Goal: Task Accomplishment & Management: Complete application form

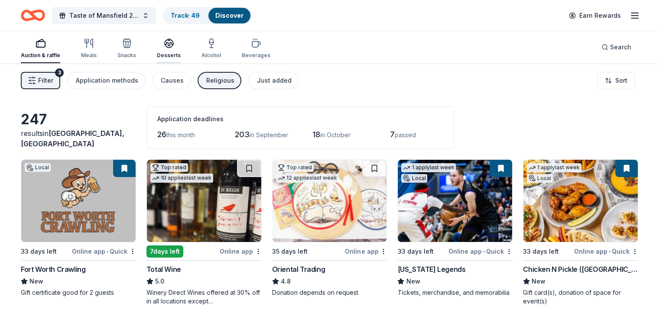
click at [173, 46] on icon "button" at bounding box center [169, 46] width 8 height 3
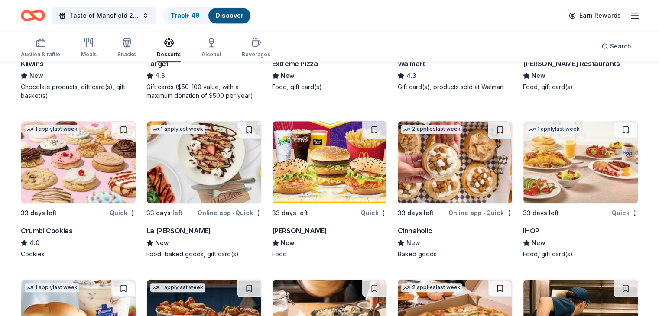
scroll to position [708, 0]
click at [63, 170] on img at bounding box center [78, 162] width 114 height 82
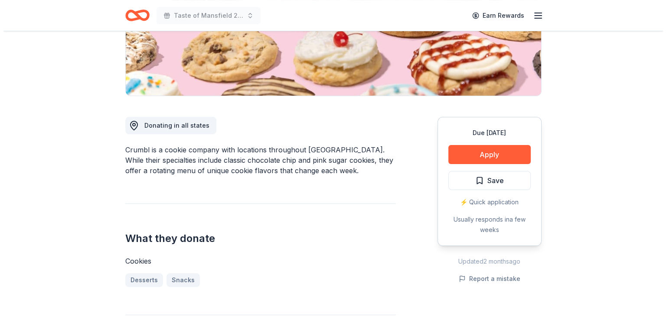
scroll to position [173, 0]
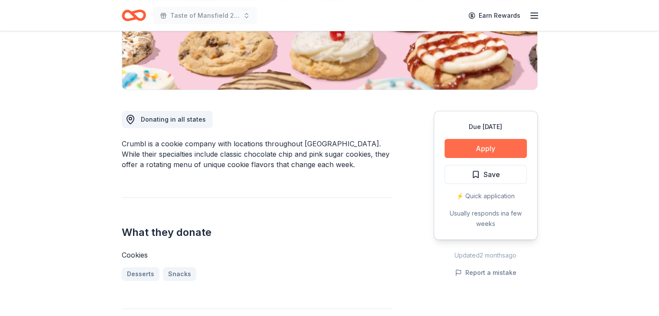
click at [477, 146] on button "Apply" at bounding box center [486, 148] width 82 height 19
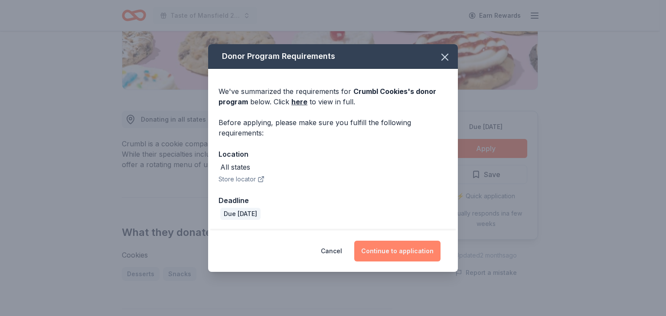
click at [409, 252] on button "Continue to application" at bounding box center [397, 251] width 86 height 21
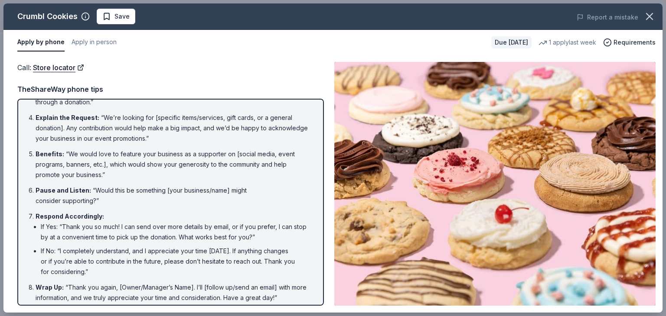
scroll to position [97, 0]
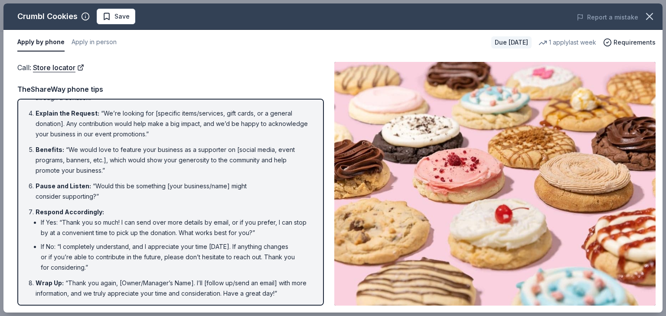
drag, startPoint x: 292, startPoint y: 291, endPoint x: 92, endPoint y: 177, distance: 229.8
click at [92, 177] on ol "Introduction : “Hello, this is [Your Name] from [Your Nonprofit's Name]. May I …" at bounding box center [170, 155] width 291 height 290
click at [295, 288] on li "Wrap Up : “Thank you again, [Owner/Manager’s Name]. I’ll [follow up/send an ema…" at bounding box center [173, 288] width 275 height 21
drag, startPoint x: 293, startPoint y: 292, endPoint x: 176, endPoint y: 203, distance: 146.6
click at [170, 212] on ol "Introduction : “Hello, this is [Your Name] from [Your Nonprofit's Name]. May I …" at bounding box center [170, 155] width 291 height 290
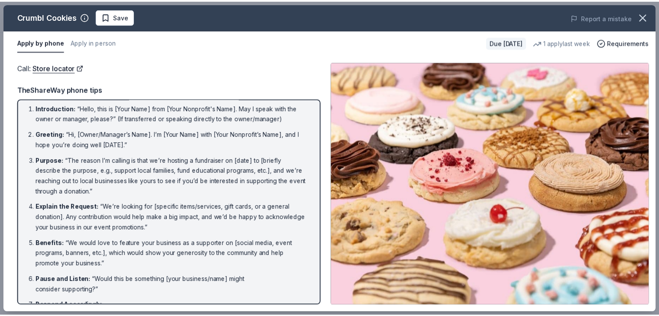
scroll to position [0, 0]
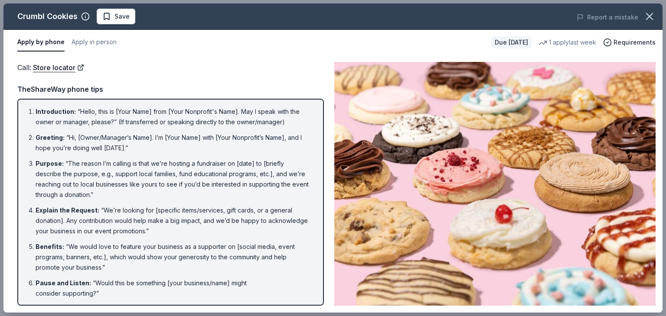
drag, startPoint x: 33, startPoint y: 109, endPoint x: 152, endPoint y: 130, distance: 120.9
click at [152, 130] on ol "Introduction : “Hello, this is [Your Name] from [Your Nonprofit's Name]. May I …" at bounding box center [170, 252] width 291 height 290
click at [97, 43] on button "Apply in person" at bounding box center [94, 42] width 45 height 18
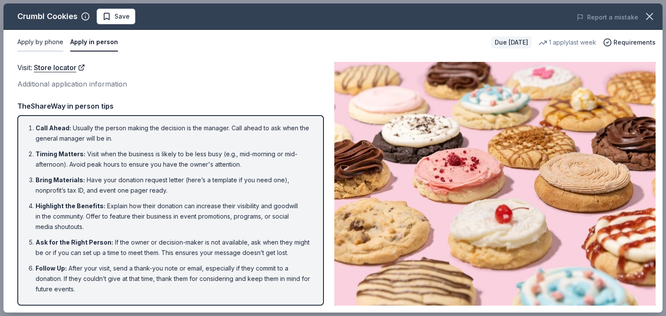
click at [49, 46] on button "Apply by phone" at bounding box center [40, 42] width 46 height 18
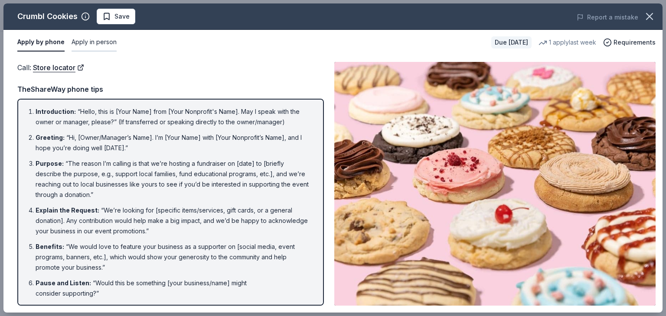
click at [82, 38] on button "Apply in person" at bounding box center [94, 42] width 45 height 18
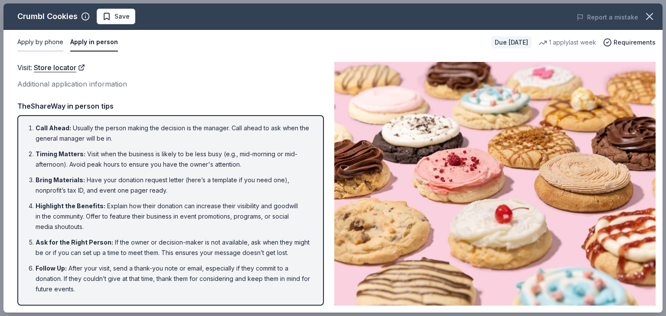
click at [33, 40] on button "Apply by phone" at bounding box center [40, 42] width 46 height 18
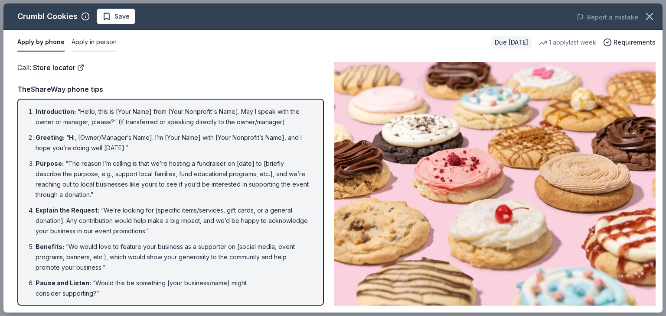
click at [91, 44] on button "Apply in person" at bounding box center [94, 42] width 45 height 18
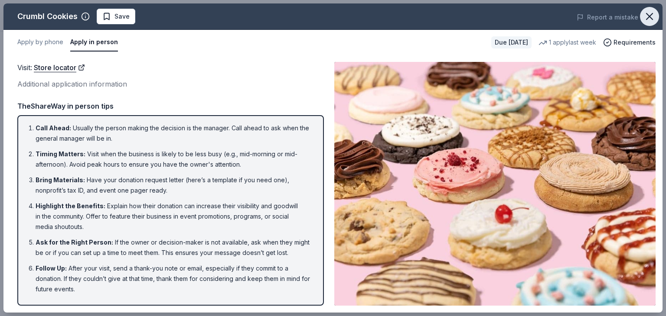
click at [651, 17] on icon "button" at bounding box center [649, 16] width 12 height 12
